Goal: Information Seeking & Learning: Learn about a topic

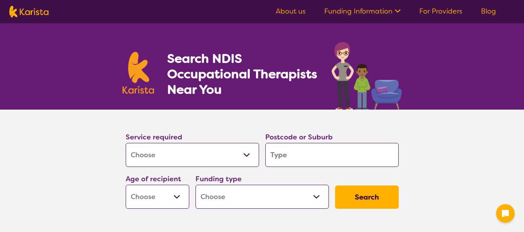
select select "[MEDICAL_DATA]"
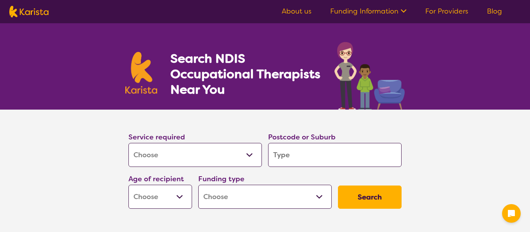
select select "[MEDICAL_DATA]"
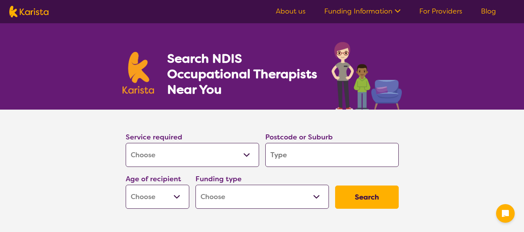
select select "[MEDICAL_DATA]"
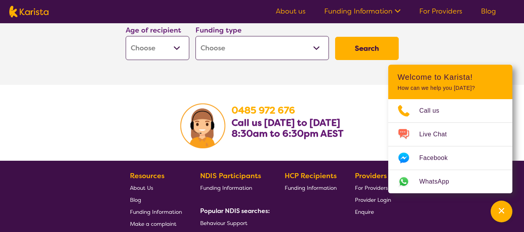
scroll to position [1346, 0]
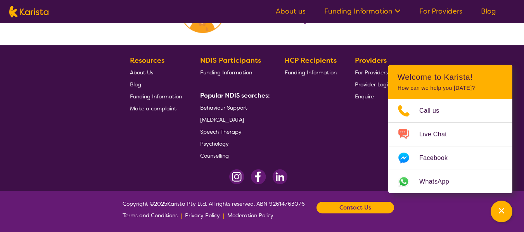
click at [206, 121] on span "[MEDICAL_DATA]" at bounding box center [222, 119] width 44 height 7
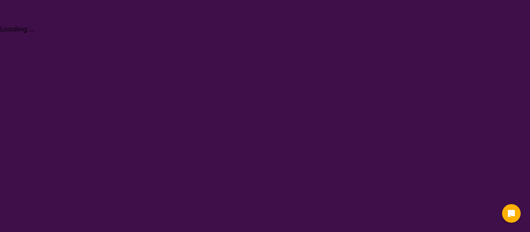
select select "[MEDICAL_DATA]"
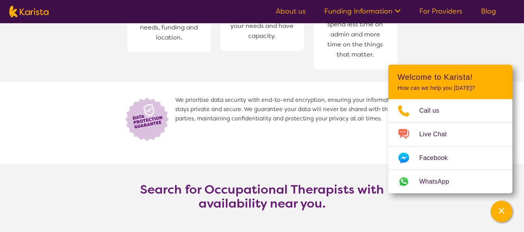
scroll to position [1008, 0]
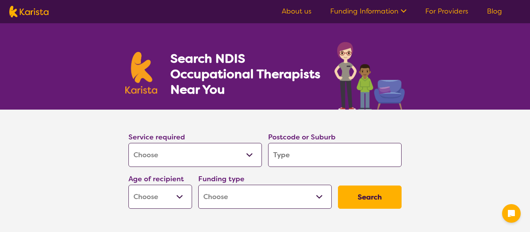
select select "[MEDICAL_DATA]"
